Goal: Task Accomplishment & Management: Use online tool/utility

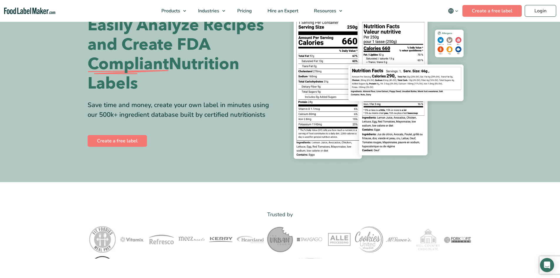
scroll to position [59, 0]
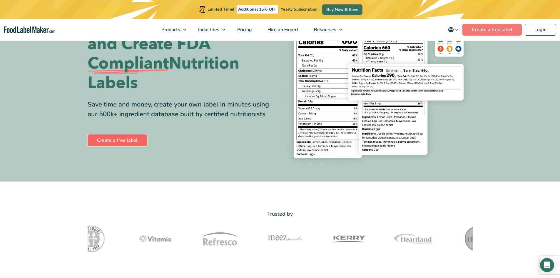
click at [127, 140] on link "Create a free label" at bounding box center [117, 140] width 59 height 12
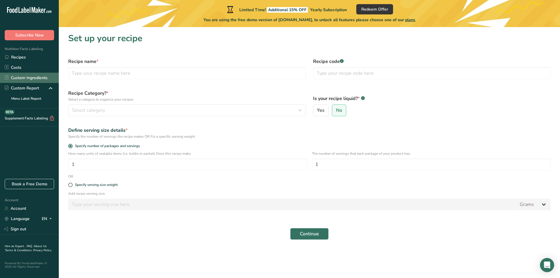
click at [35, 77] on link "Custom Ingredients" at bounding box center [29, 78] width 59 height 10
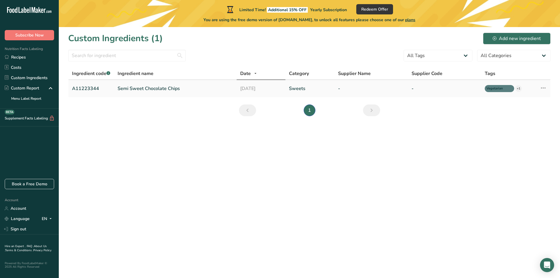
click at [294, 88] on link "Sweets" at bounding box center [310, 88] width 42 height 7
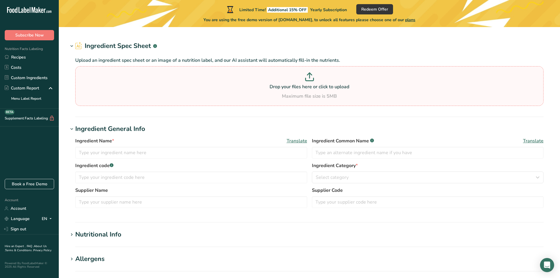
type input "Semi Sweet Chocolate Chips"
type input "Choco Chips"
type input "A11223344"
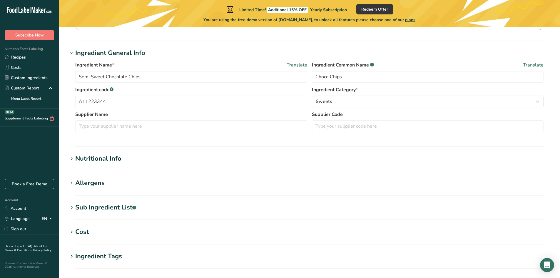
scroll to position [82, 0]
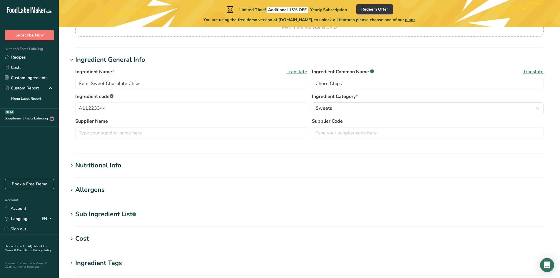
click at [202, 171] on section "Nutritional Info Serving Size .a-a{fill:#347362;}.b-a{fill:#fff;} Add ingredien…" at bounding box center [309, 169] width 483 height 17
click at [94, 169] on div "Nutritional Info" at bounding box center [98, 166] width 46 height 10
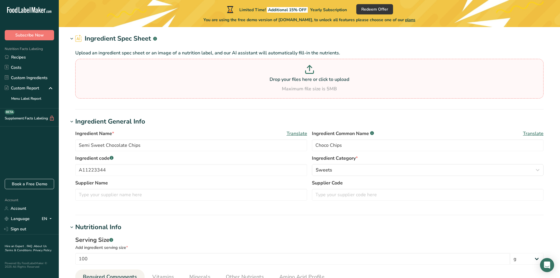
scroll to position [0, 0]
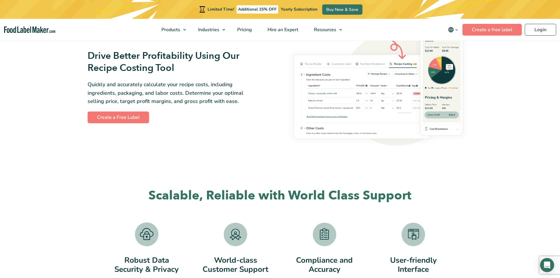
scroll to position [1147, 0]
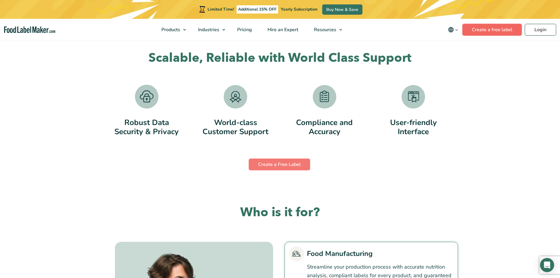
click at [487, 29] on link "Create a free label" at bounding box center [492, 30] width 59 height 12
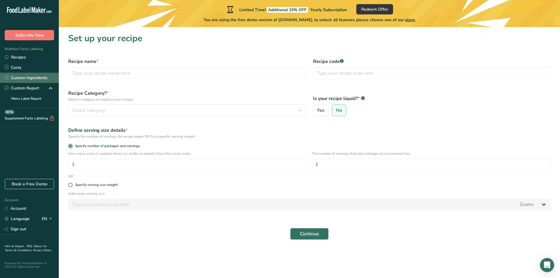
click at [43, 78] on link "Custom Ingredients" at bounding box center [29, 78] width 59 height 10
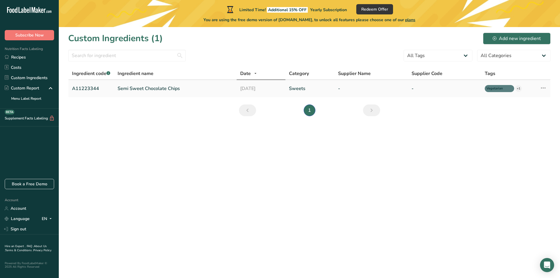
click at [295, 90] on link "Sweets" at bounding box center [310, 88] width 42 height 7
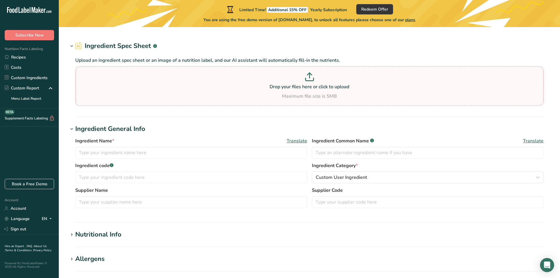
scroll to position [200, 0]
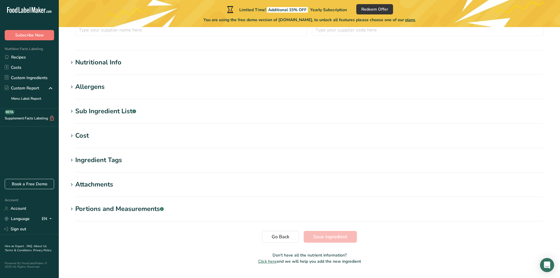
type input "Semi Sweet Chocolate Chips"
type input "Choco Chips"
type input "A11223344"
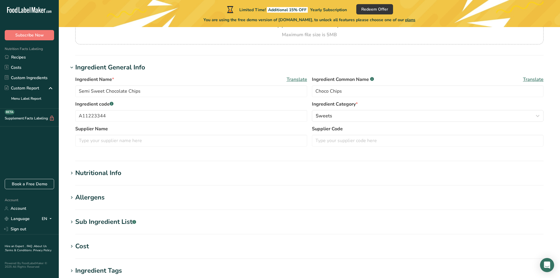
scroll to position [0, 0]
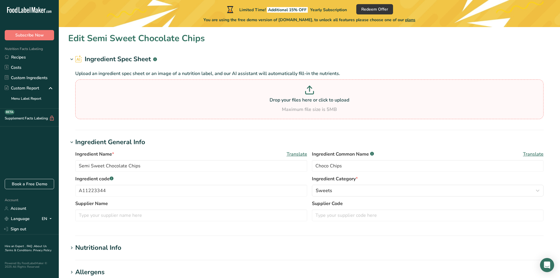
click at [165, 106] on div "Maximum file size is 5MB" at bounding box center [310, 109] width 466 height 7
click at [165, 106] on input "Drop your files here or click to upload Maximum file size is 5MB" at bounding box center [309, 99] width 469 height 40
type input "C:\fakepath\NutritionLabel new.pdf"
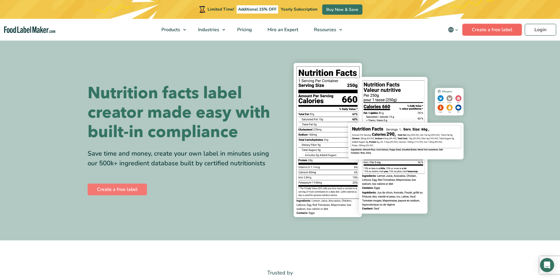
click at [485, 29] on link "Create a free label" at bounding box center [492, 30] width 59 height 12
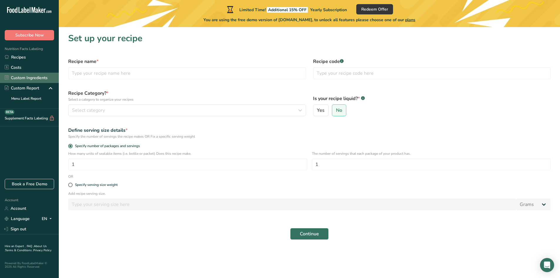
click at [41, 80] on link "Custom Ingredients" at bounding box center [29, 78] width 59 height 10
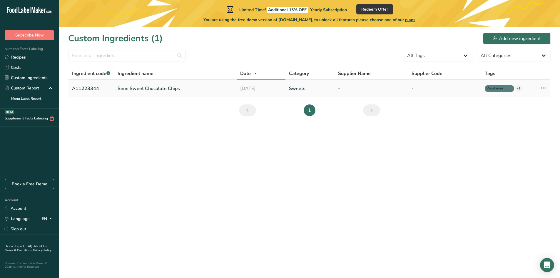
click at [175, 91] on link "Semi Sweet Chocolate Chips" at bounding box center [175, 88] width 115 height 7
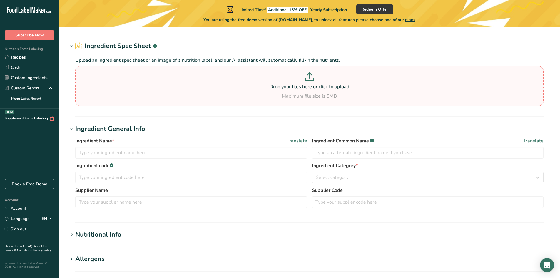
type input "Semi Sweet Chocolate Chips"
type input "Choco Chips"
type input "A11223344"
type input "100"
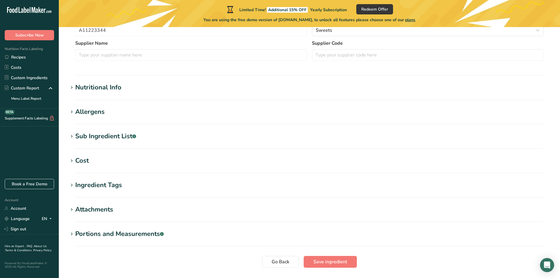
type input "200"
type KJ "836.8"
type Fat "20"
type Fat "4"
type Fat "3"
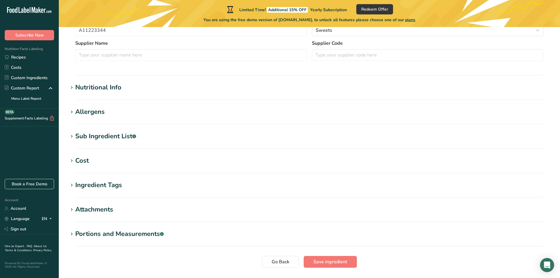
type input "12"
type input "0"
type Carbohydrates "20"
type Fiber "13"
type Sugars "35"
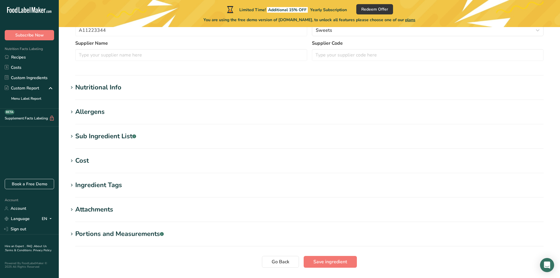
type Sugars "0"
type input "12"
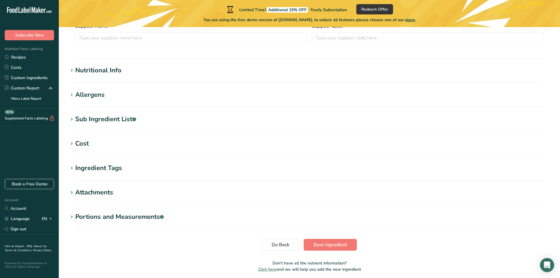
scroll to position [200, 0]
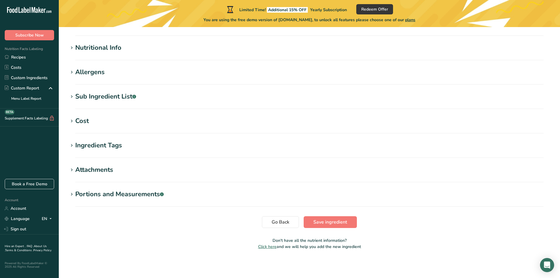
click at [103, 46] on div "Nutritional Info" at bounding box center [98, 48] width 46 height 10
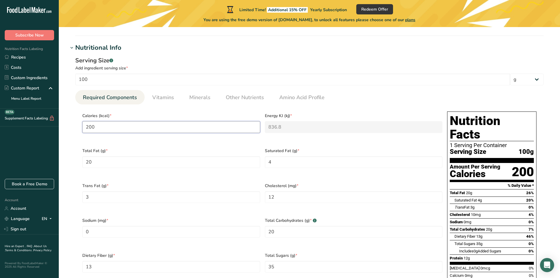
click at [186, 124] on input "200" at bounding box center [171, 127] width 178 height 12
type input "20"
type KJ "83.7"
type input "2"
type KJ "8.4"
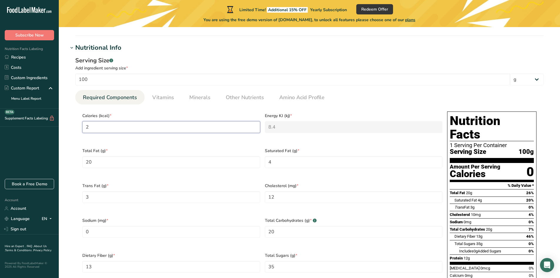
type input "21"
type KJ "87.9"
type input "215"
type KJ "899.6"
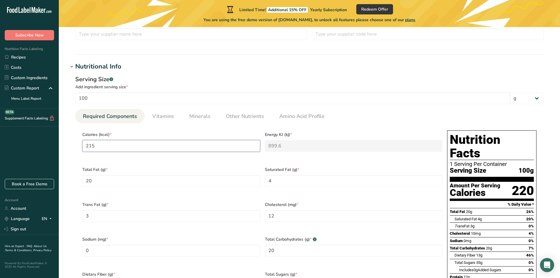
scroll to position [171, 0]
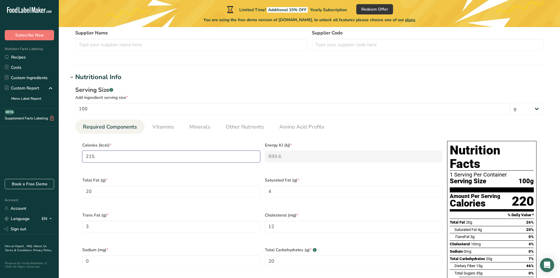
type input "215"
click at [102, 97] on div "Add ingredient serving size *" at bounding box center [309, 97] width 469 height 6
click at [108, 90] on div "Serving Size .a-a{fill:#347362;}.b-a{fill:#fff;}" at bounding box center [309, 90] width 469 height 9
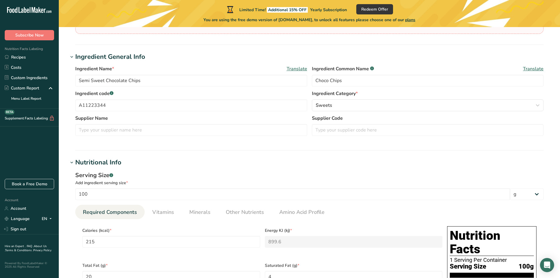
scroll to position [206, 0]
